Goal: Task Accomplishment & Management: Manage account settings

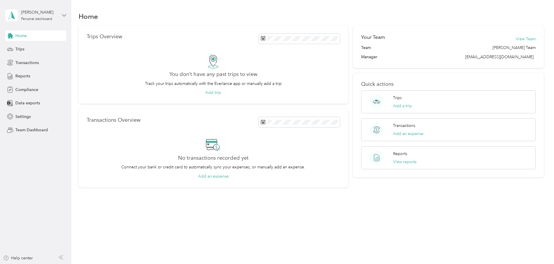
click at [63, 15] on icon at bounding box center [63, 15] width 3 height 2
click at [42, 61] on div "Personal dashboard" at bounding box center [66, 61] width 114 height 10
click at [30, 130] on span "Team Dashboard" at bounding box center [31, 130] width 32 height 6
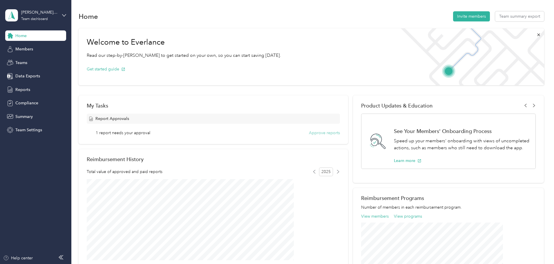
click at [312, 133] on button "Approve reports" at bounding box center [324, 133] width 31 height 6
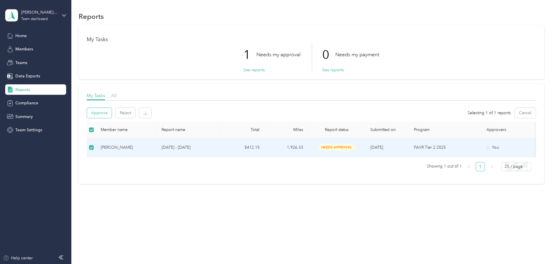
click at [112, 113] on button "Approve" at bounding box center [99, 113] width 25 height 10
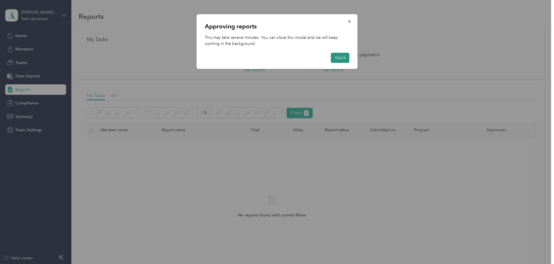
click at [341, 59] on button "Got it" at bounding box center [340, 58] width 19 height 10
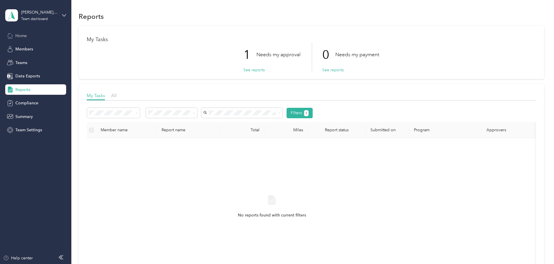
click at [17, 36] on span "Home" at bounding box center [20, 36] width 11 height 6
